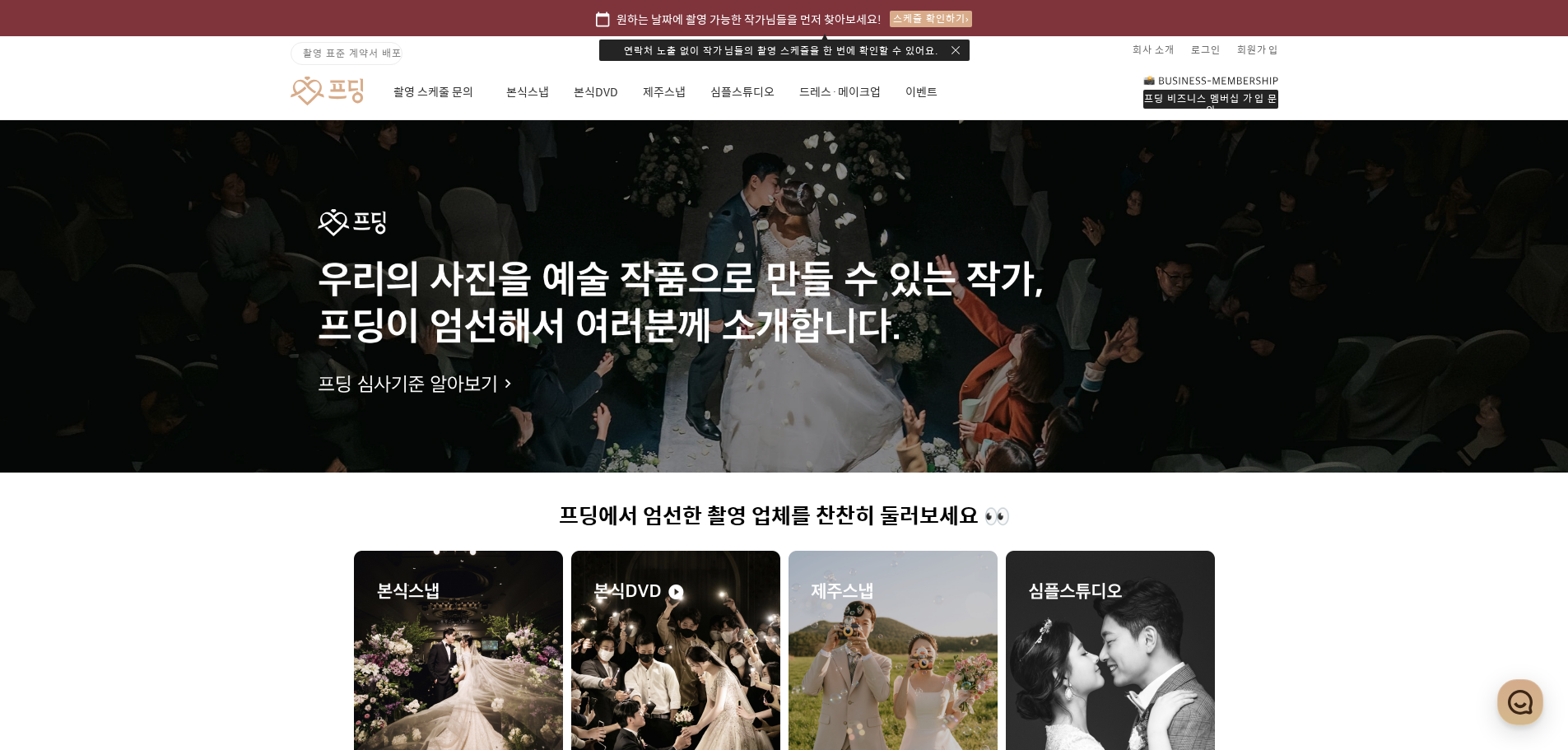
click at [938, 12] on div "스케줄 확인하기" at bounding box center [930, 18] width 82 height 16
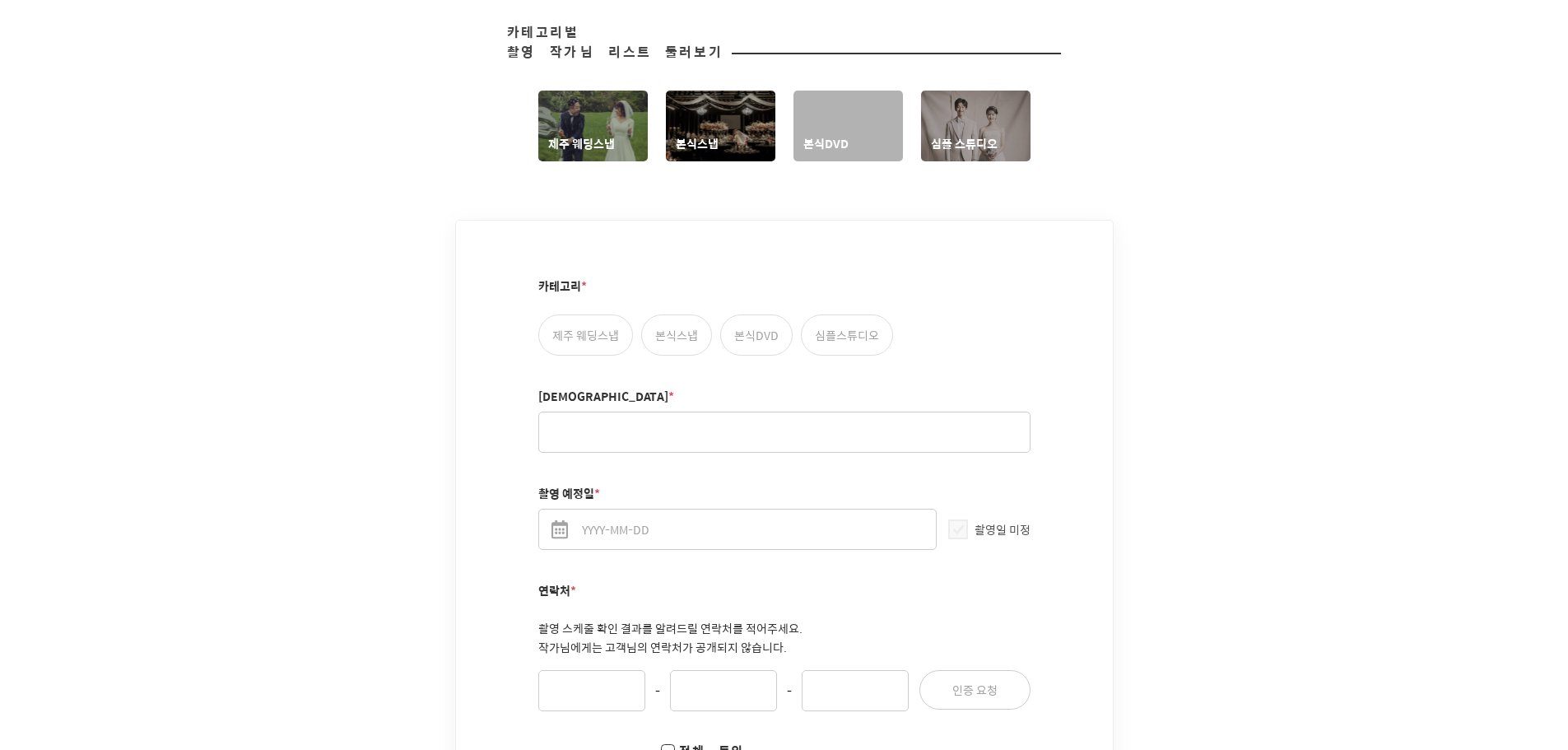
scroll to position [824, 0]
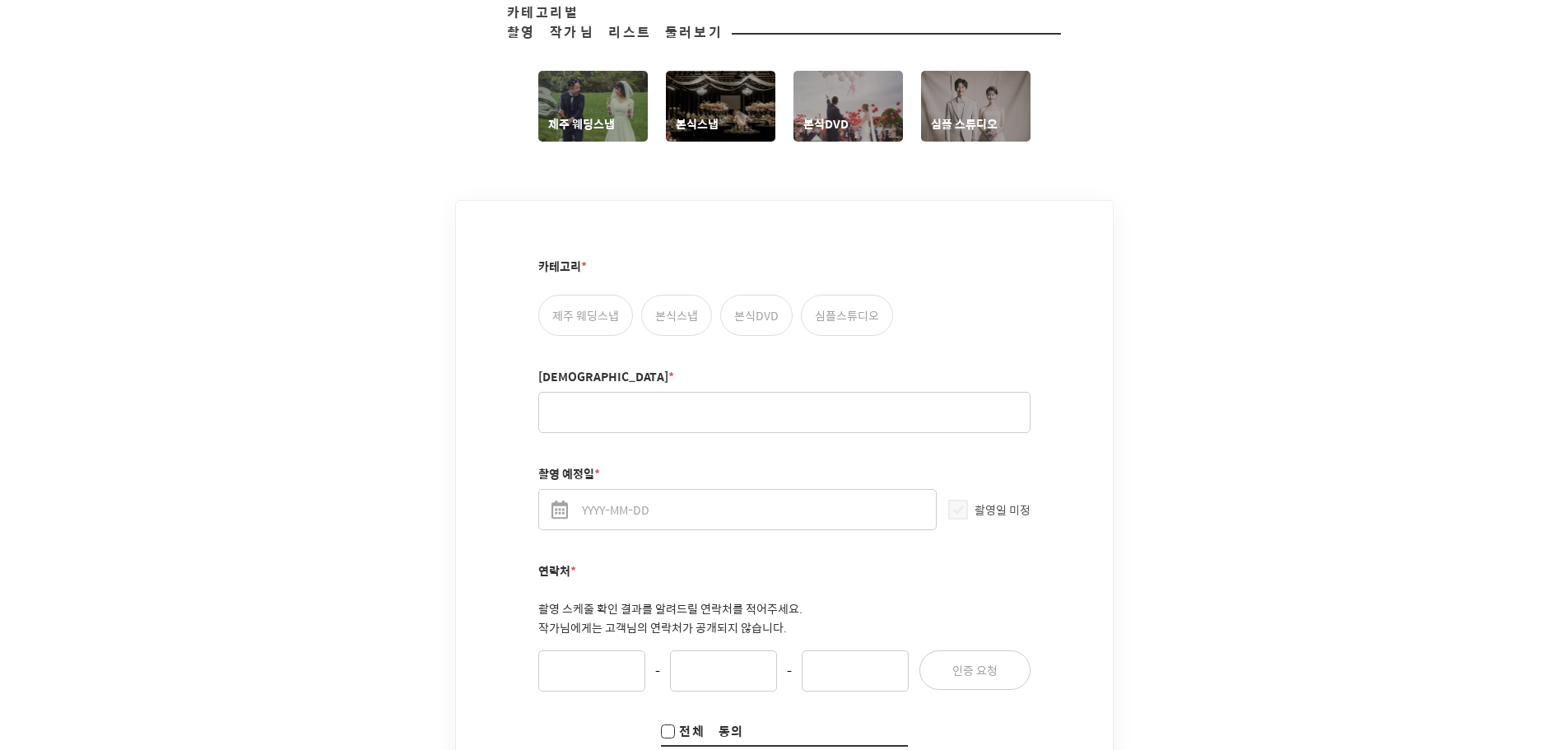
click at [822, 107] on link "본식DVD" at bounding box center [848, 106] width 110 height 71
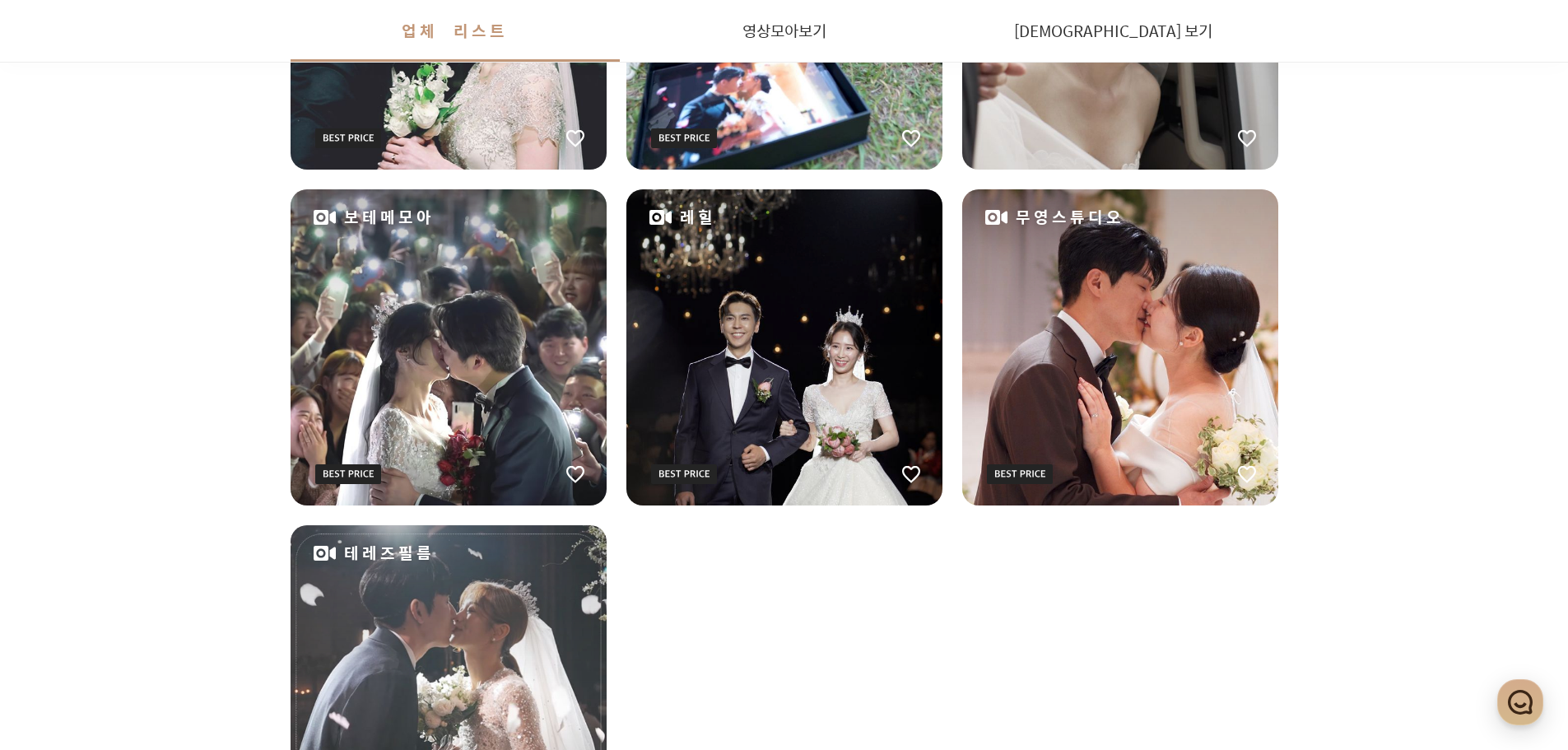
scroll to position [2224, 0]
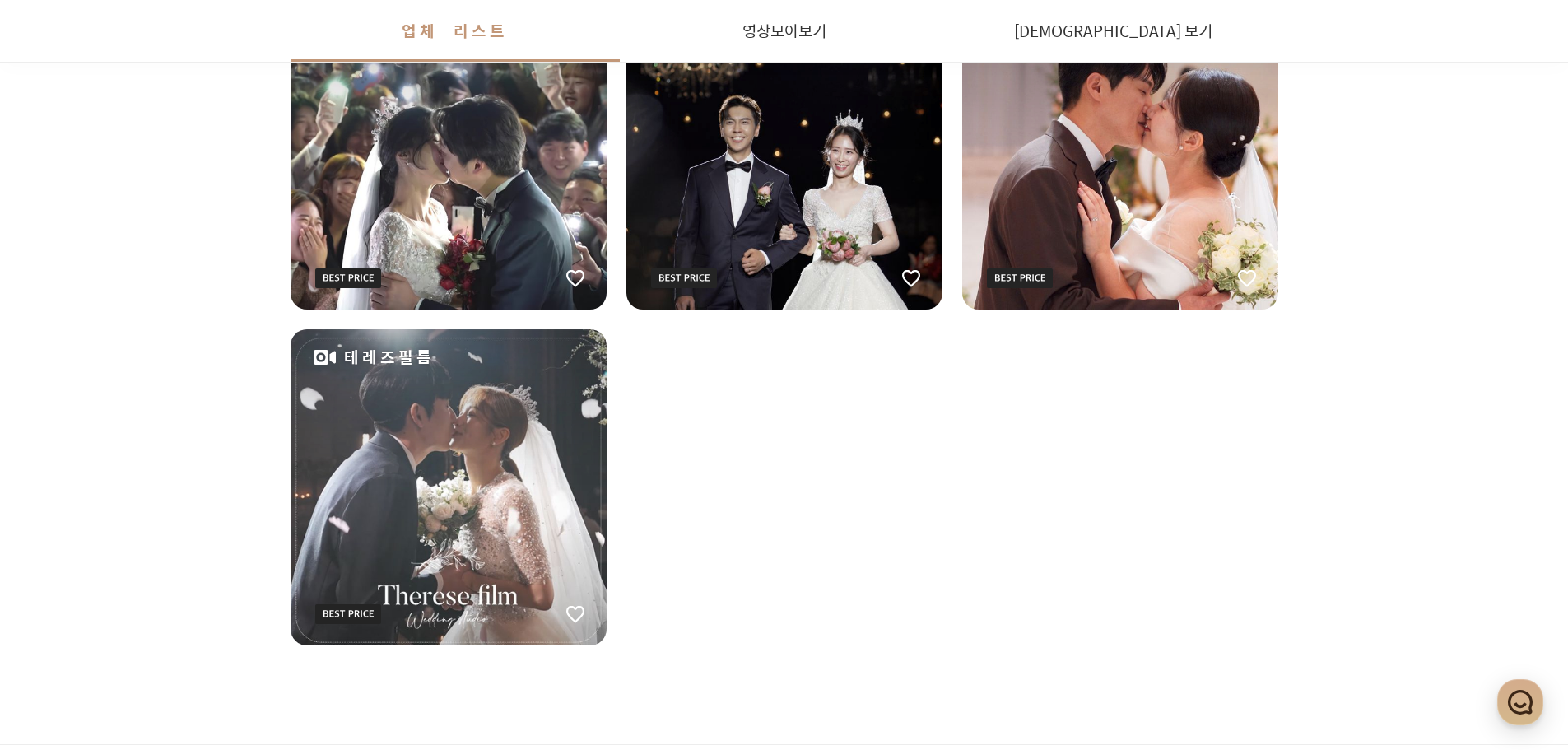
click at [457, 478] on div "테레즈필름" at bounding box center [448, 487] width 316 height 316
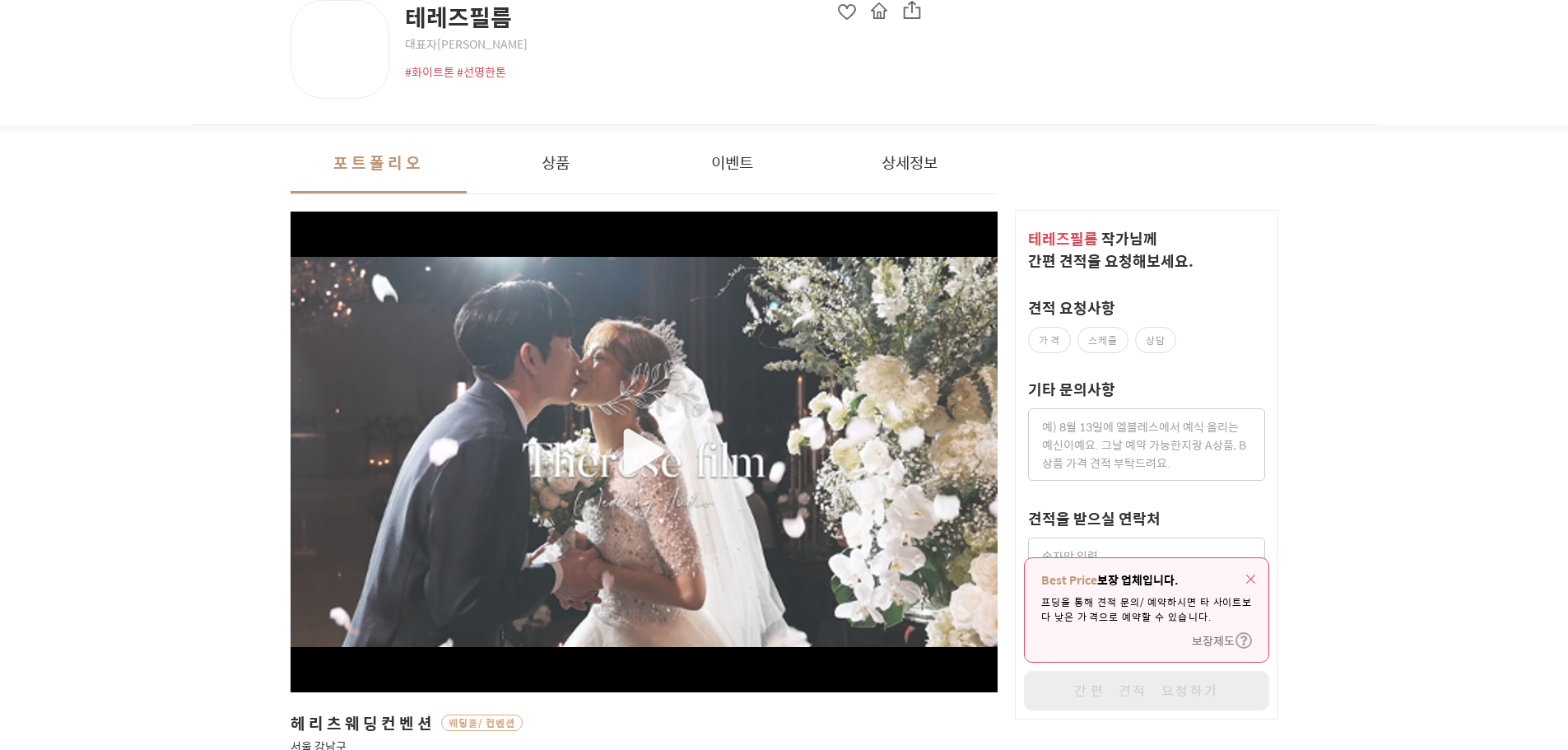
scroll to position [164, 0]
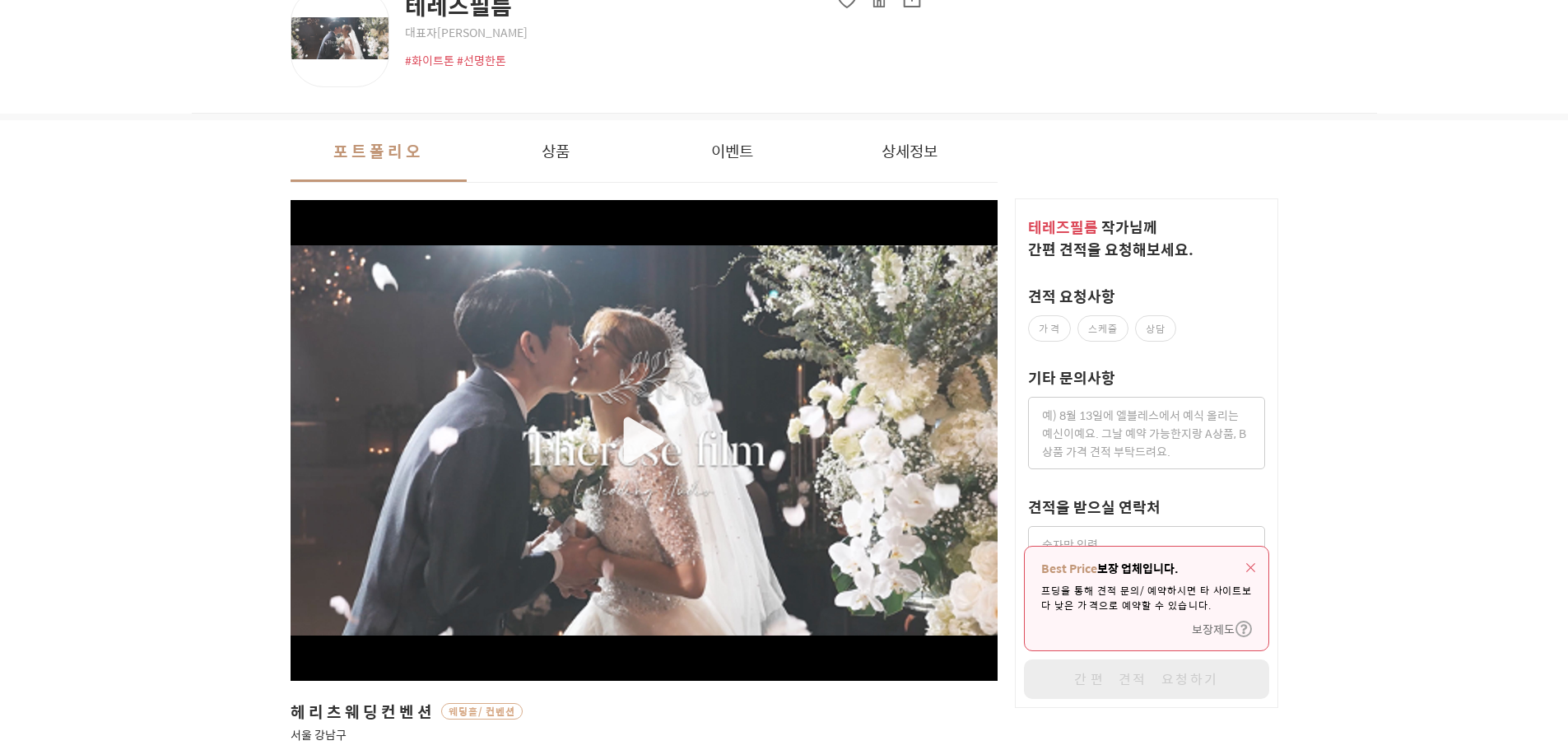
click at [1251, 563] on img "button" at bounding box center [1251, 568] width 9 height 9
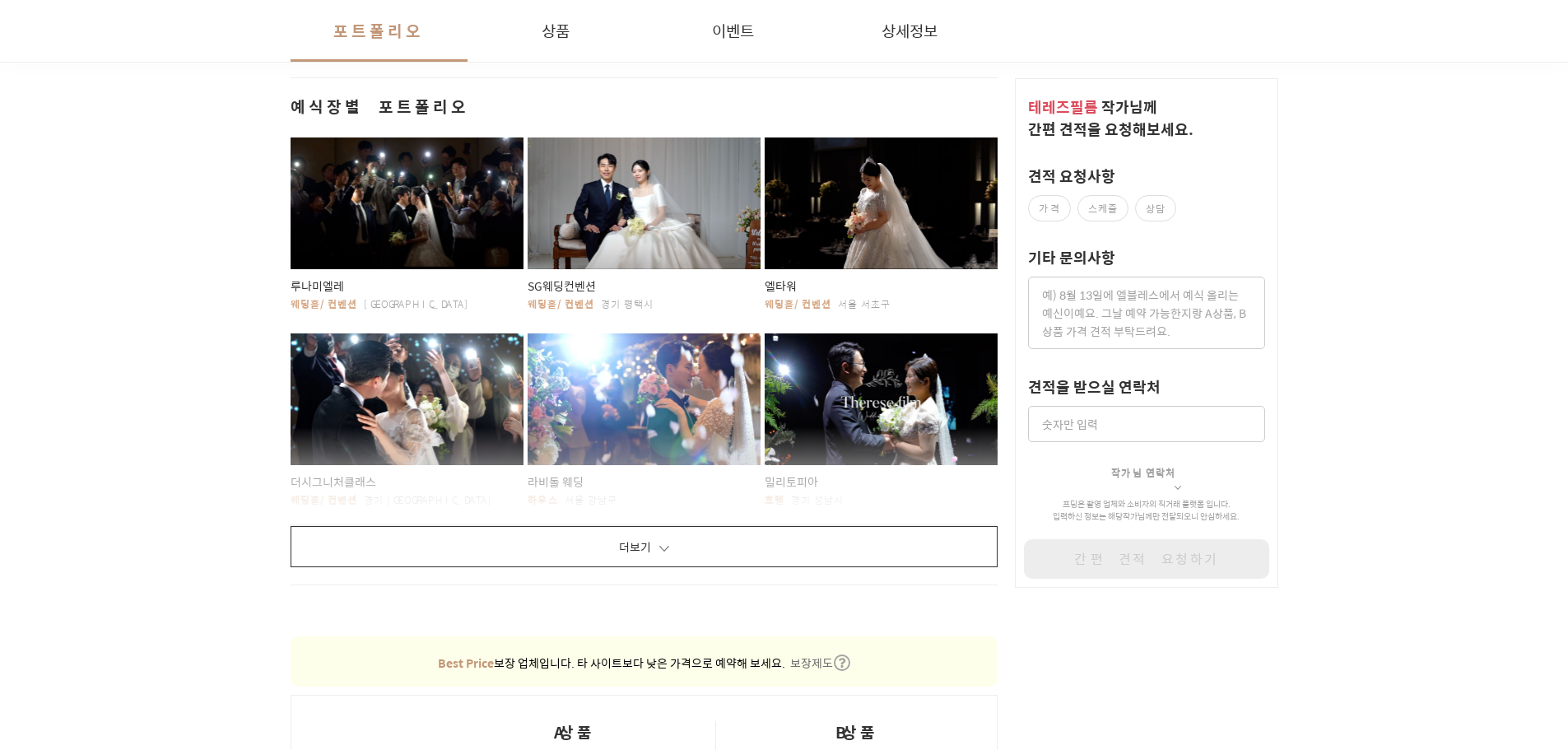
scroll to position [906, 0]
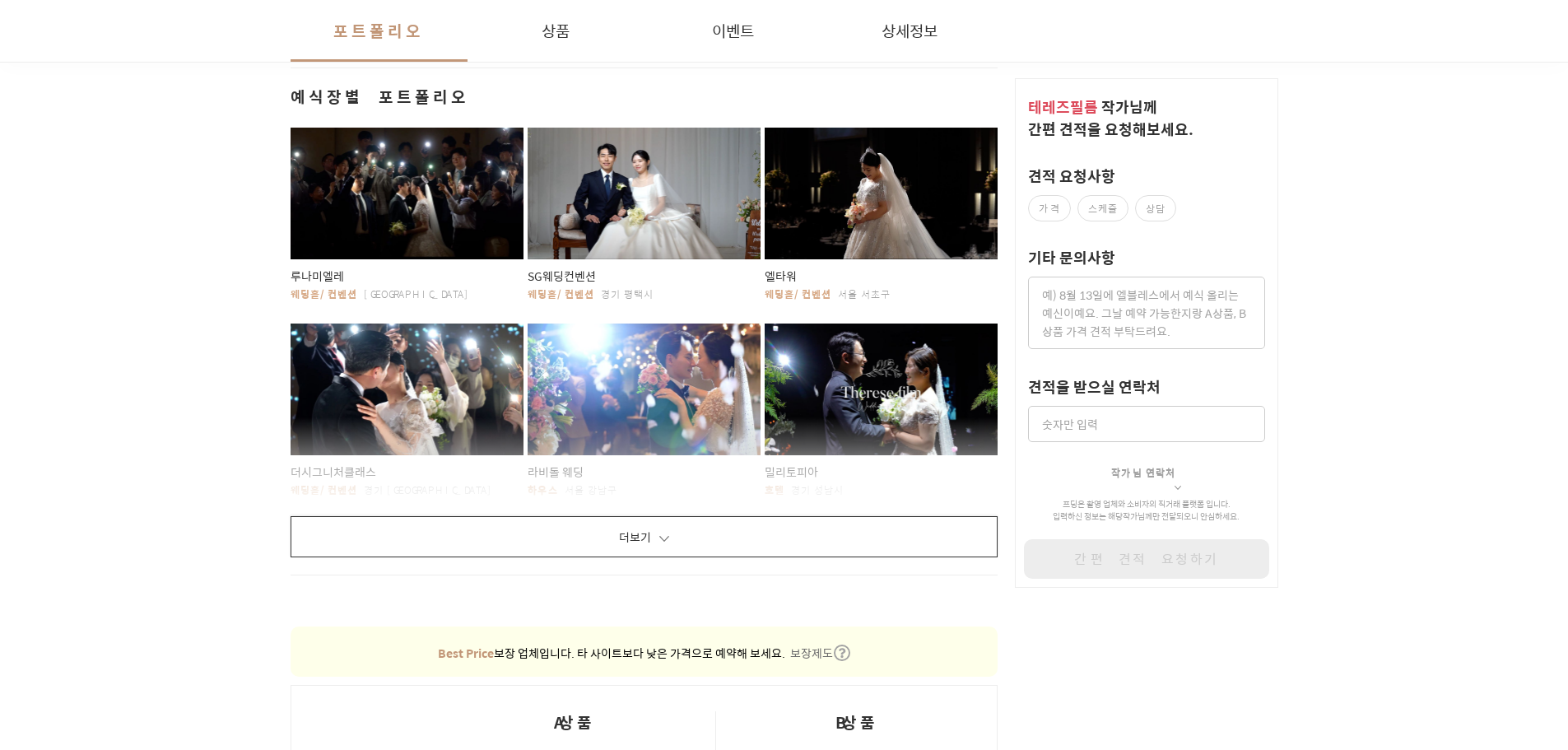
click at [663, 529] on button "더보기" at bounding box center [645, 537] width 708 height 42
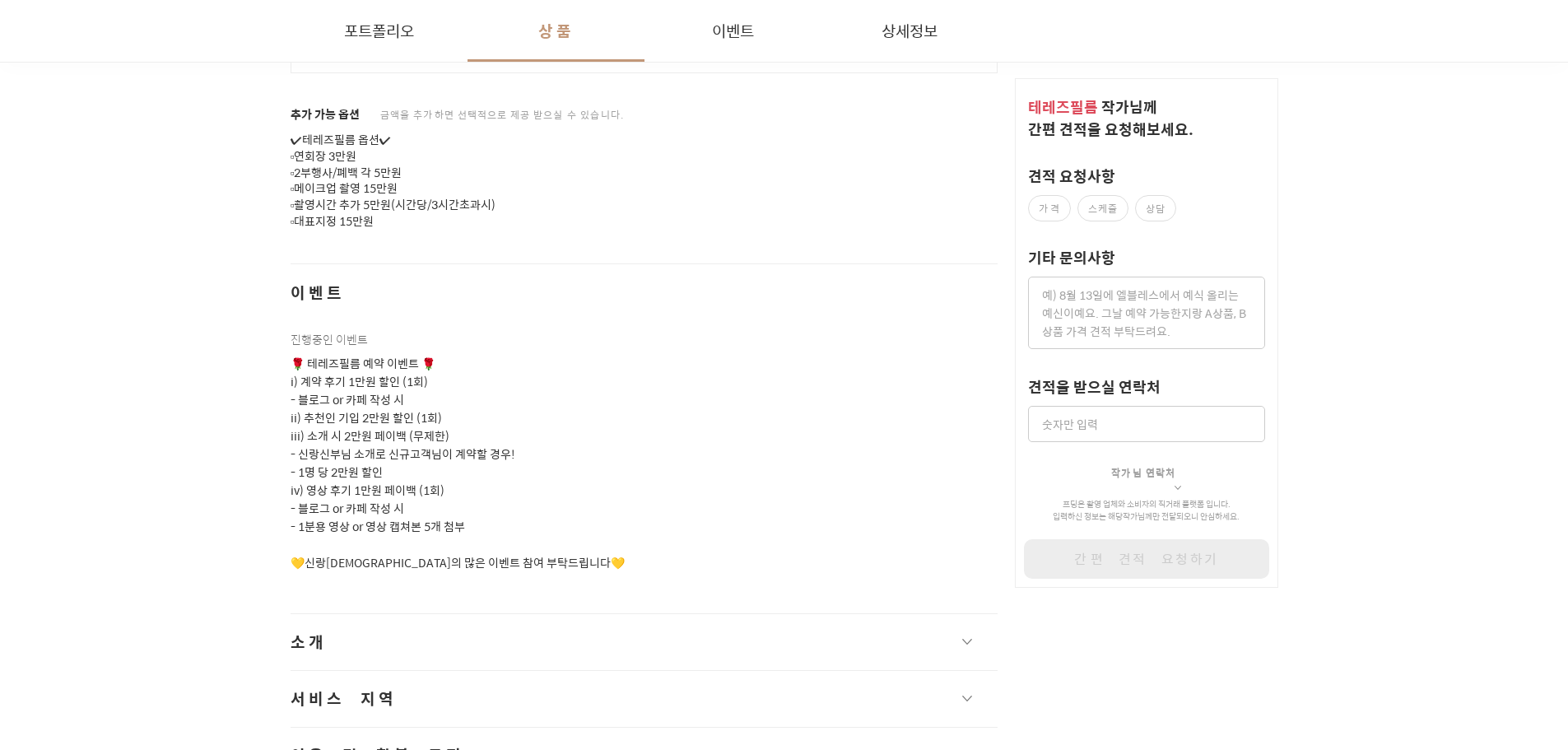
scroll to position [2635, 0]
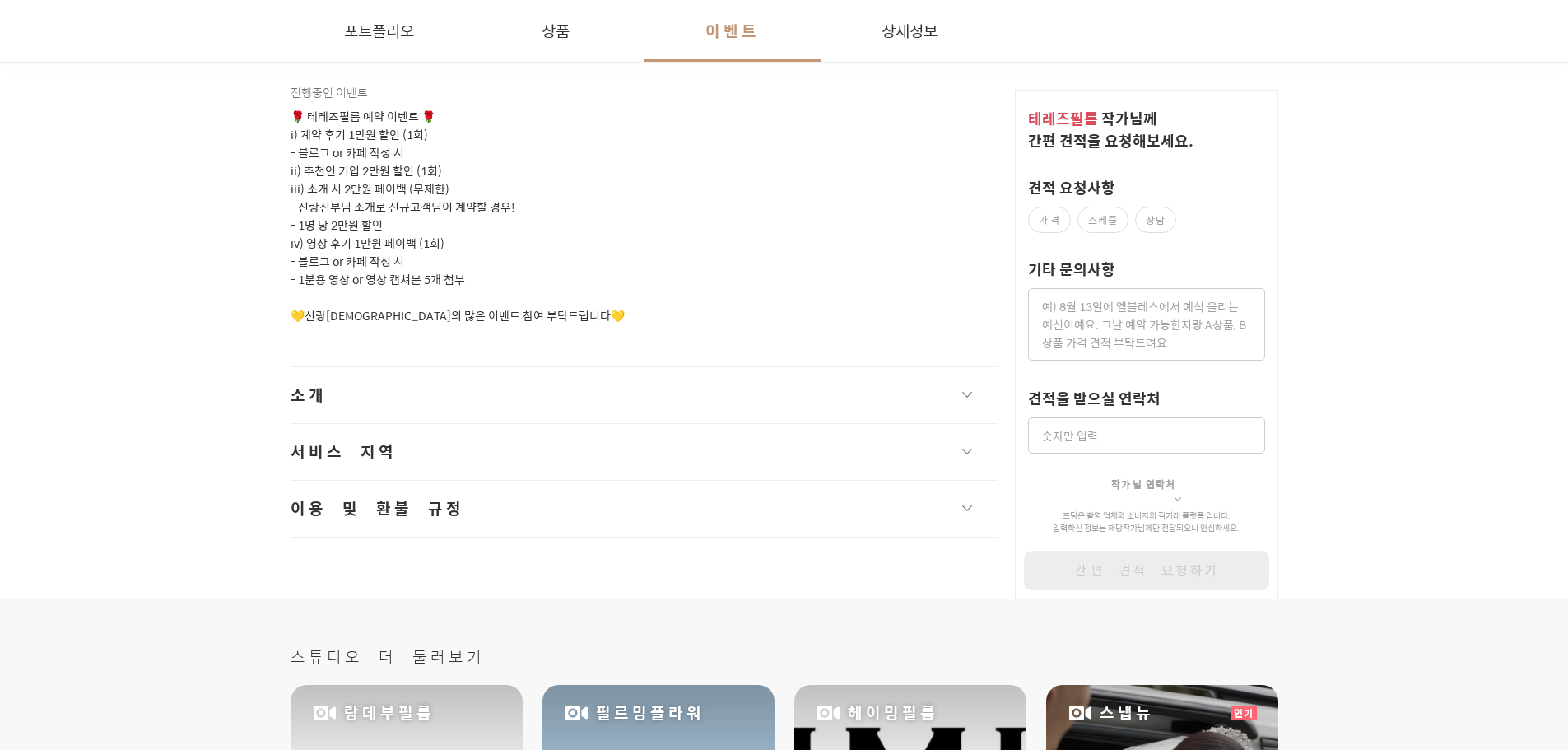
click at [911, 367] on button "소개" at bounding box center [645, 395] width 708 height 56
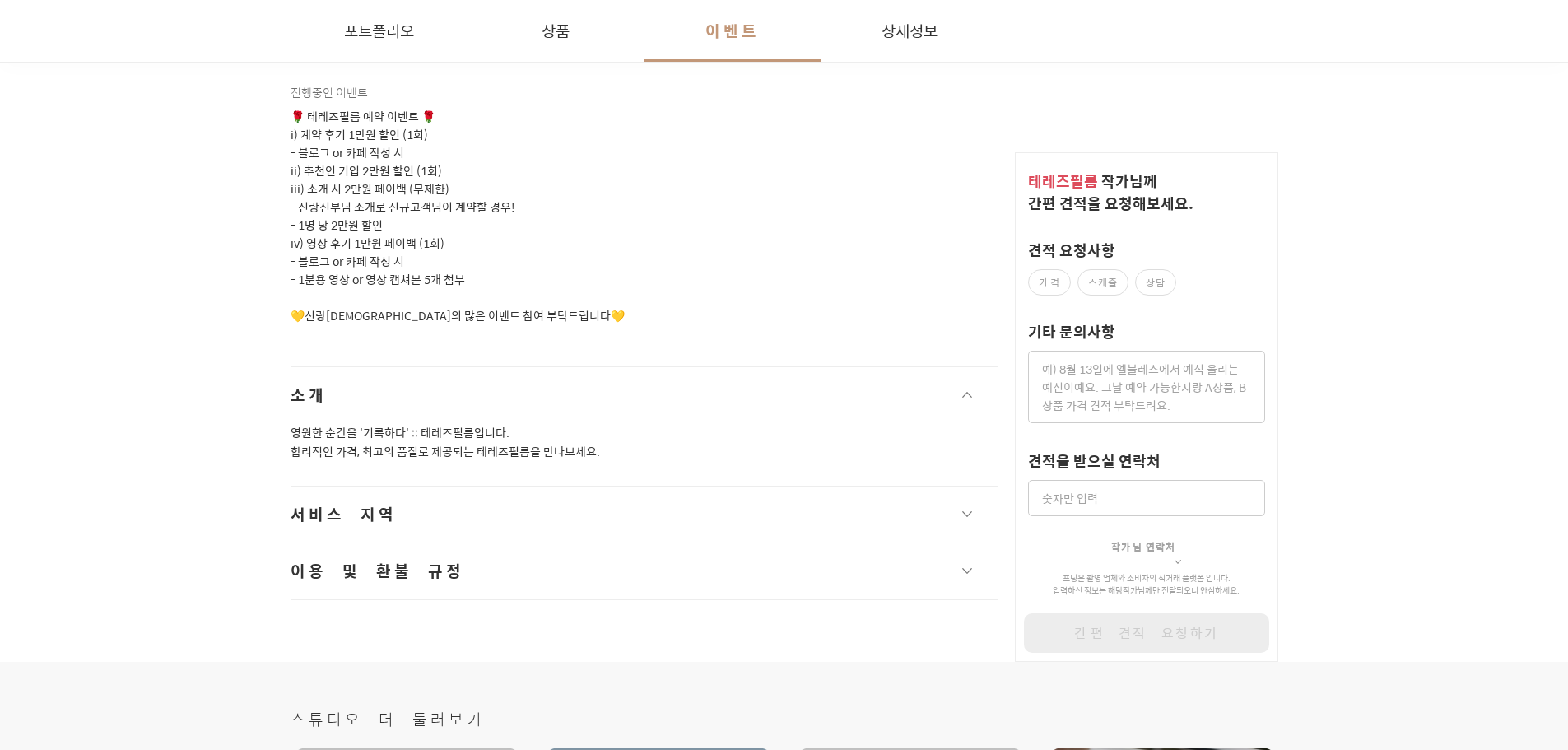
click at [796, 486] on button "서비스 지역" at bounding box center [645, 514] width 708 height 56
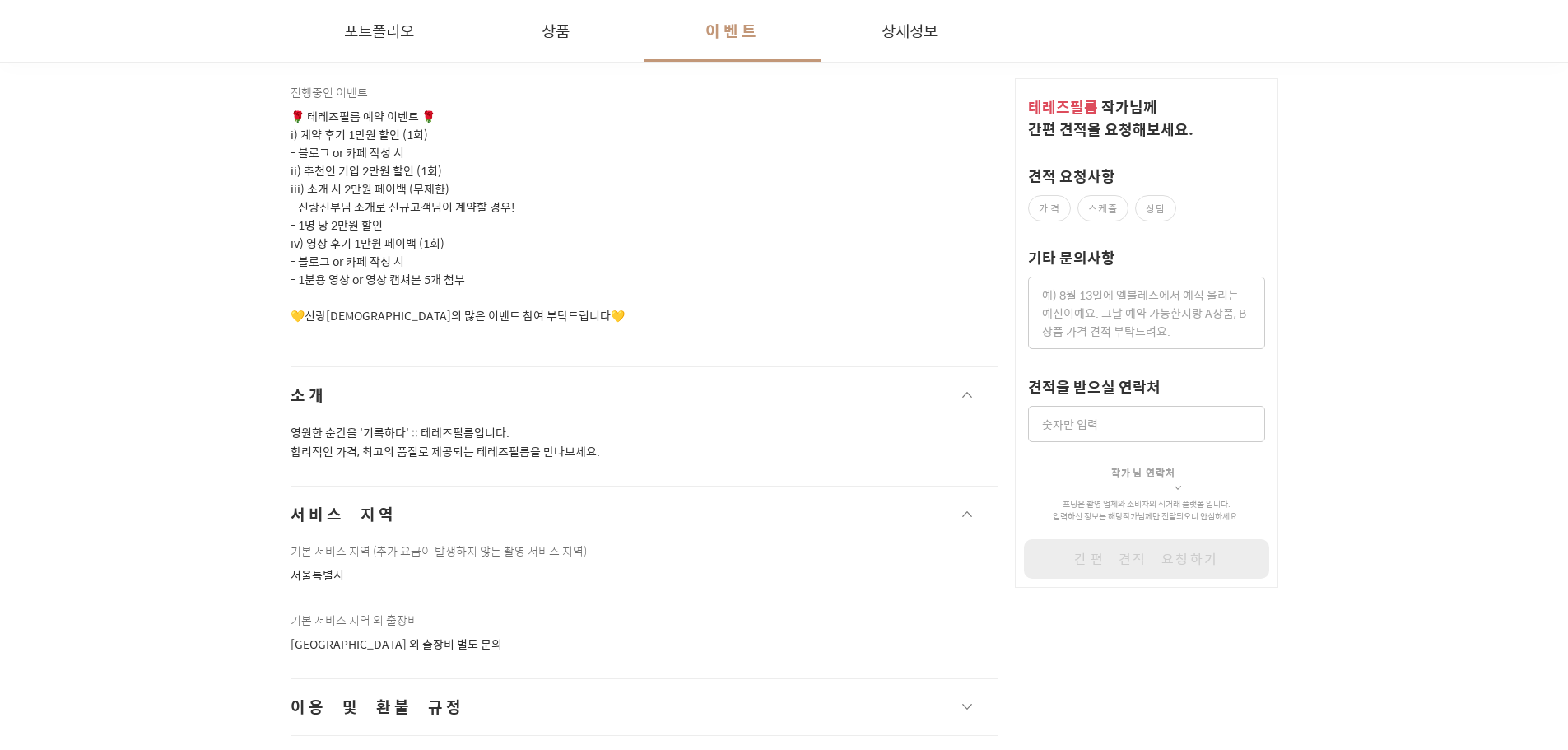
scroll to position [2718, 0]
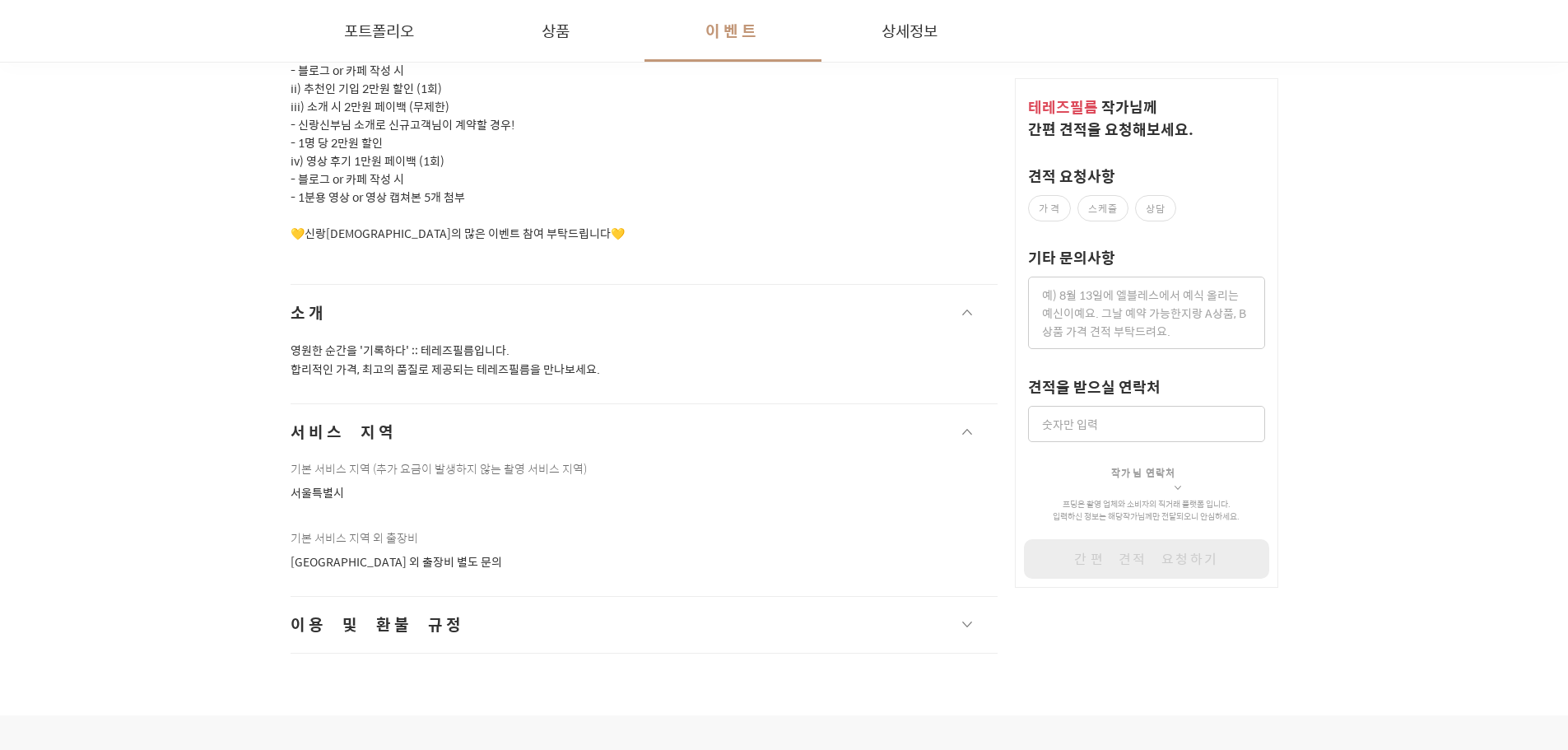
click at [638, 609] on button "이용 및 환불 규정" at bounding box center [645, 624] width 708 height 56
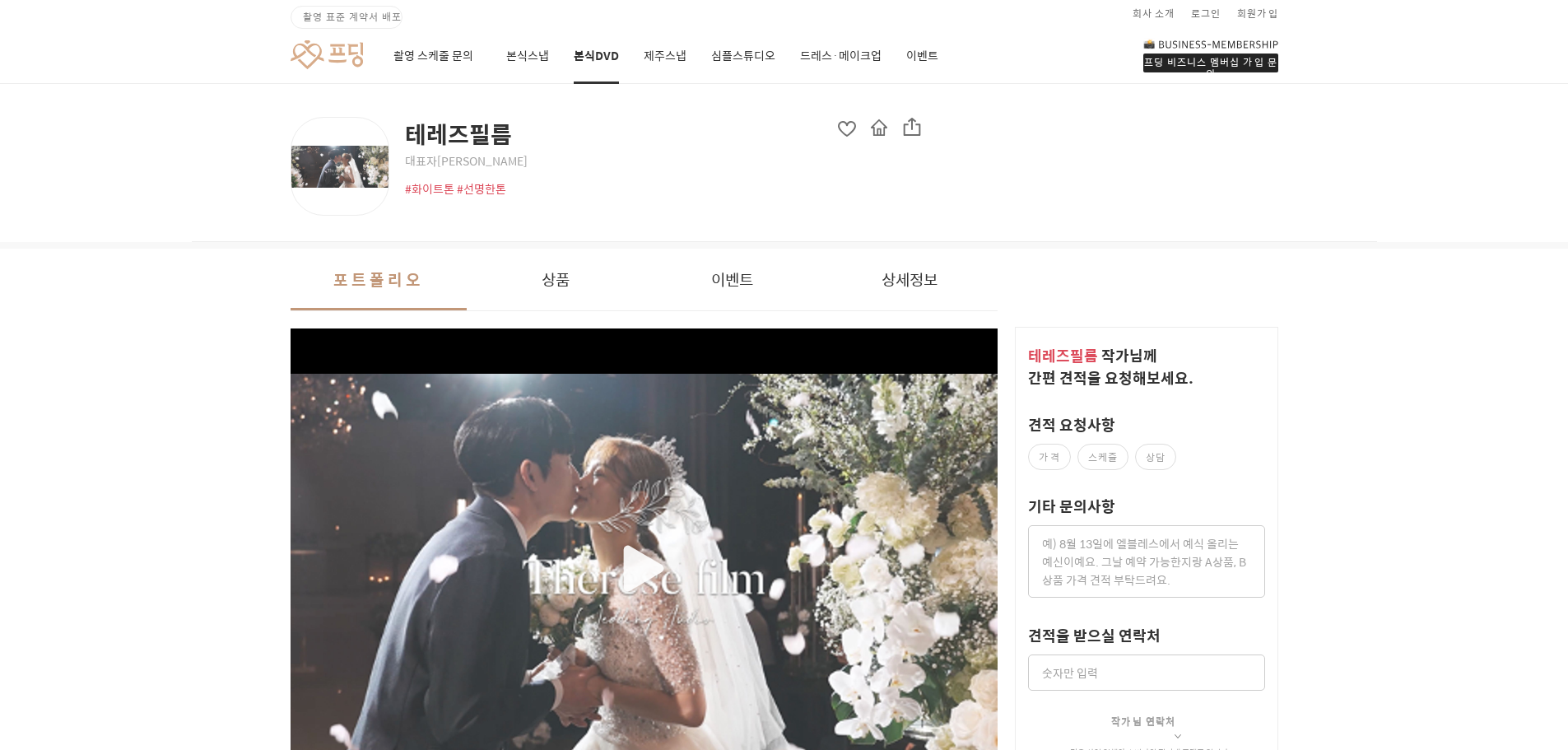
scroll to position [0, 0]
